Goal: Task Accomplishment & Management: Use online tool/utility

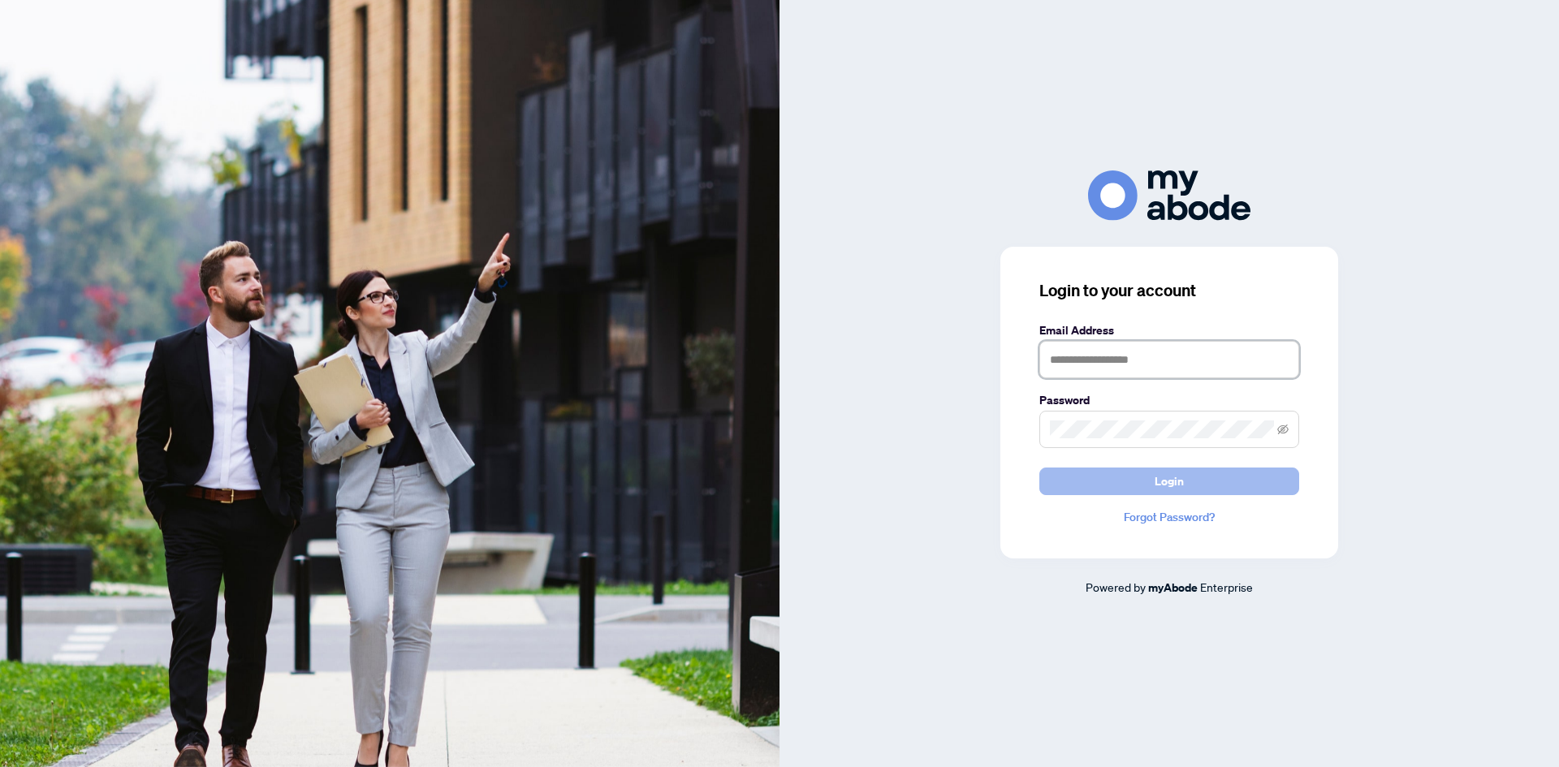
type input "**********"
click at [1139, 487] on button "Login" at bounding box center [1169, 482] width 260 height 28
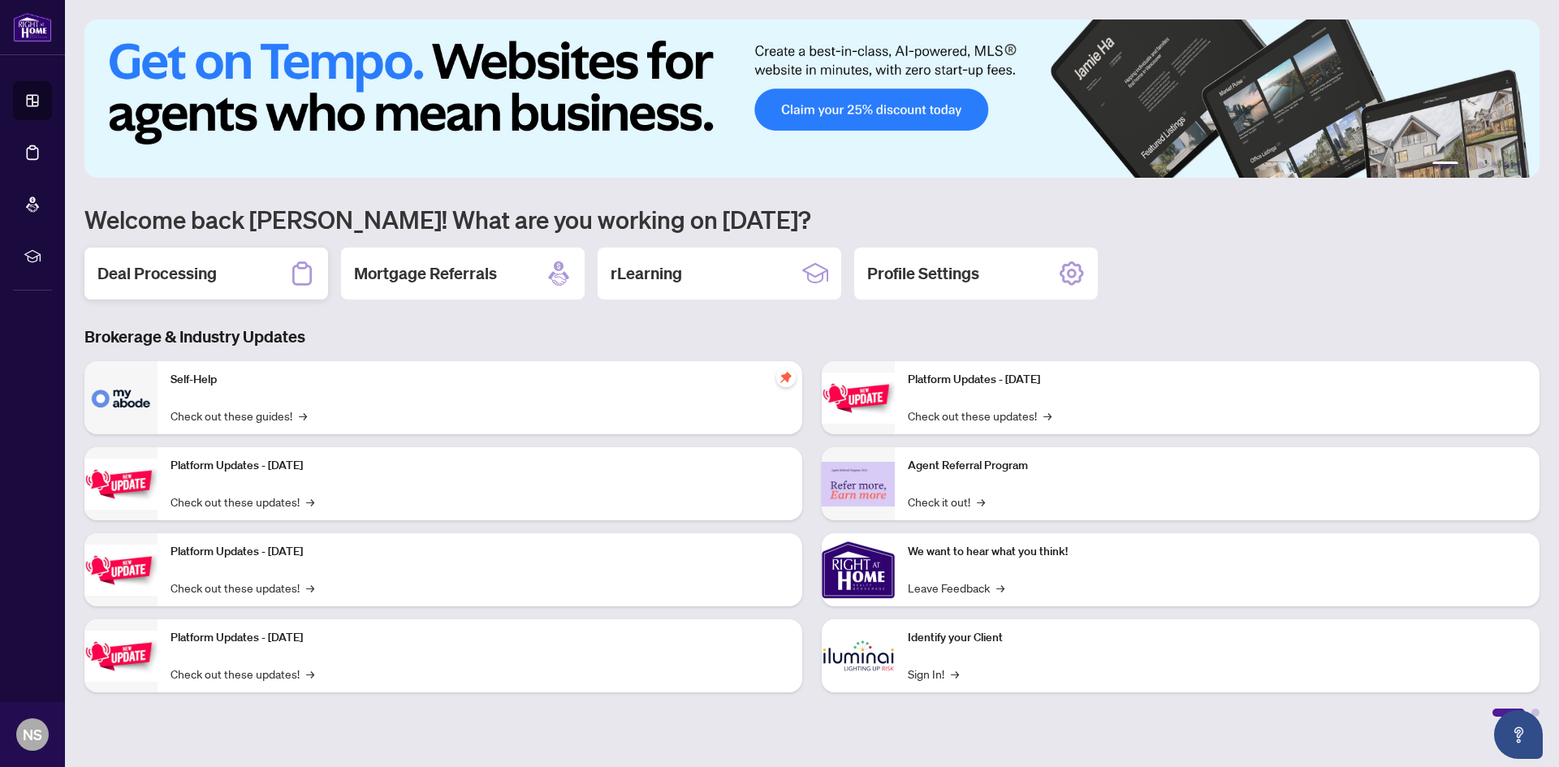
click at [170, 268] on h2 "Deal Processing" at bounding box center [156, 273] width 119 height 23
